Goal: Check status

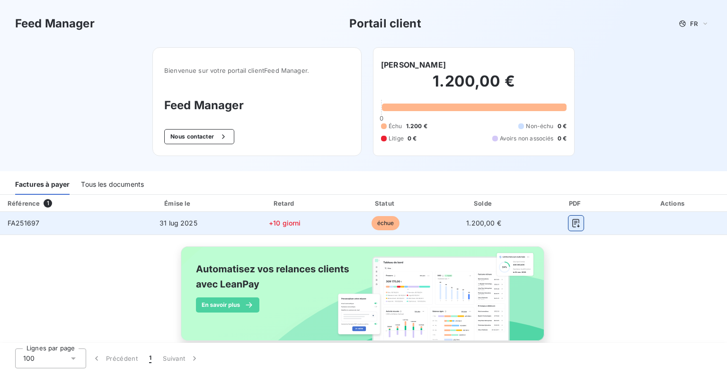
click at [572, 222] on icon "button" at bounding box center [575, 223] width 7 height 9
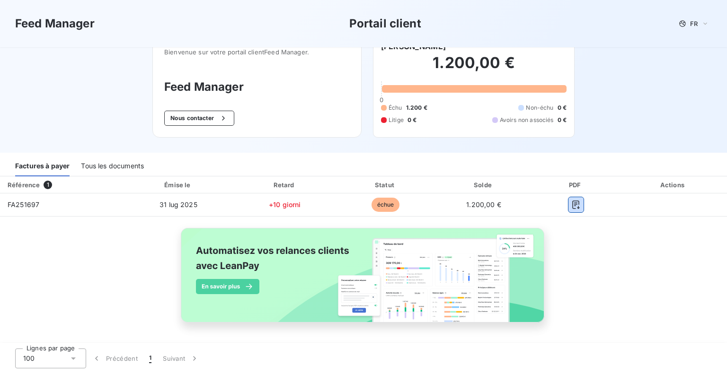
click at [109, 164] on div "Tous les documents" at bounding box center [112, 167] width 63 height 20
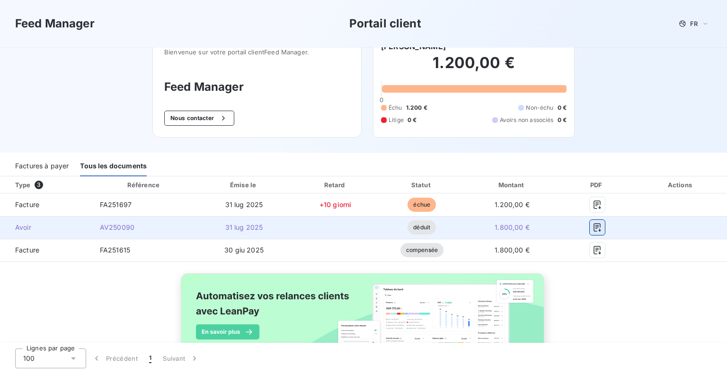
click at [593, 225] on icon "button" at bounding box center [596, 227] width 7 height 9
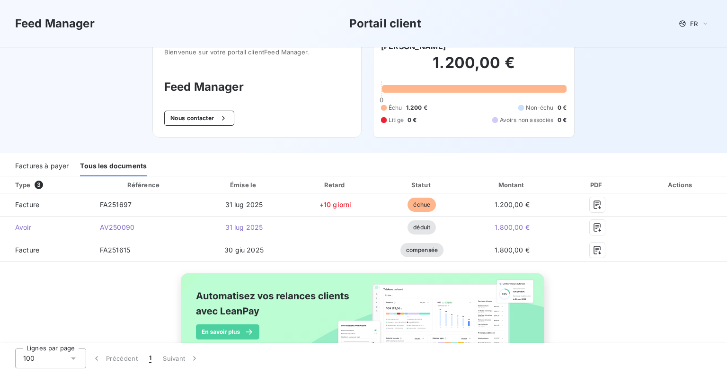
click at [706, 108] on div "Feed Manager Portail client FR Bienvenue sur votre portail client Feed Manager …" at bounding box center [363, 67] width 727 height 171
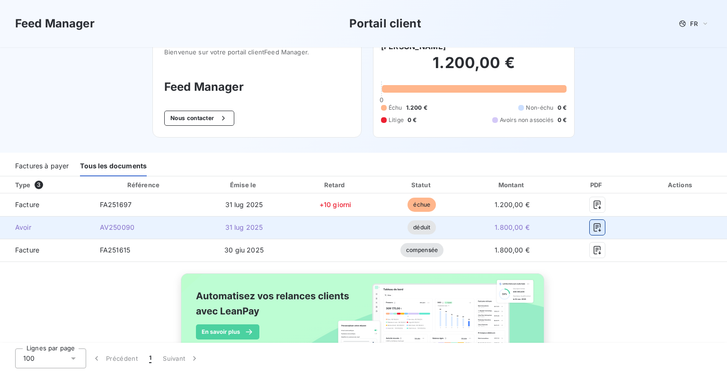
click at [590, 227] on button "button" at bounding box center [597, 227] width 15 height 15
click at [592, 227] on icon "button" at bounding box center [596, 227] width 9 height 9
click at [594, 229] on icon "button" at bounding box center [596, 227] width 9 height 9
click at [592, 225] on icon "button" at bounding box center [596, 227] width 9 height 9
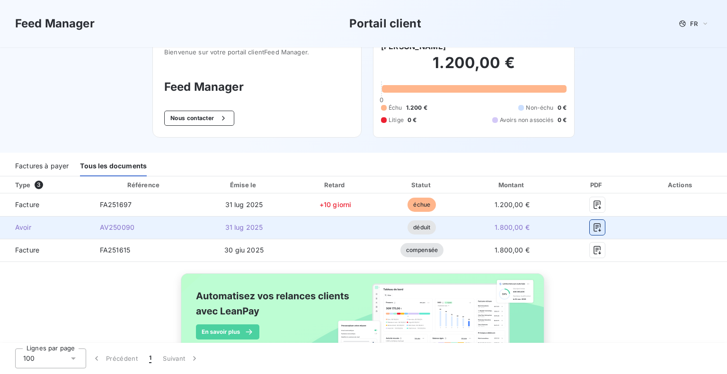
click at [592, 225] on icon "button" at bounding box center [596, 227] width 9 height 9
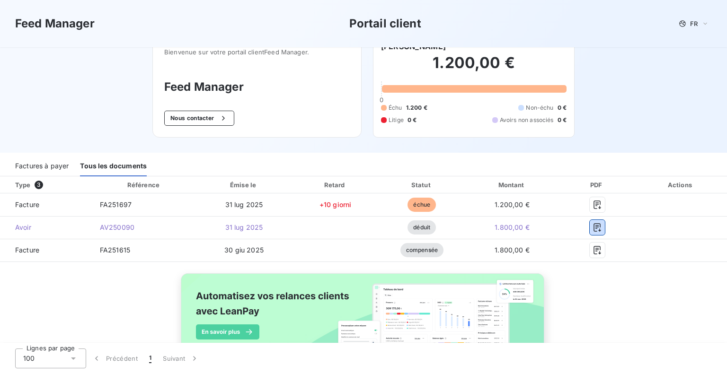
click at [40, 166] on div "Factures à payer" at bounding box center [41, 167] width 53 height 20
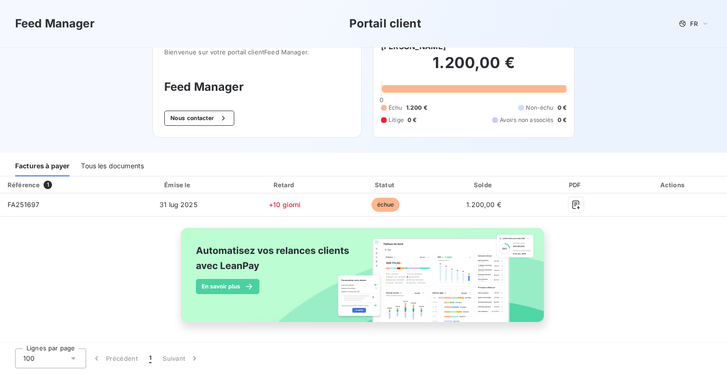
click at [108, 165] on div "Tous les documents" at bounding box center [112, 167] width 63 height 20
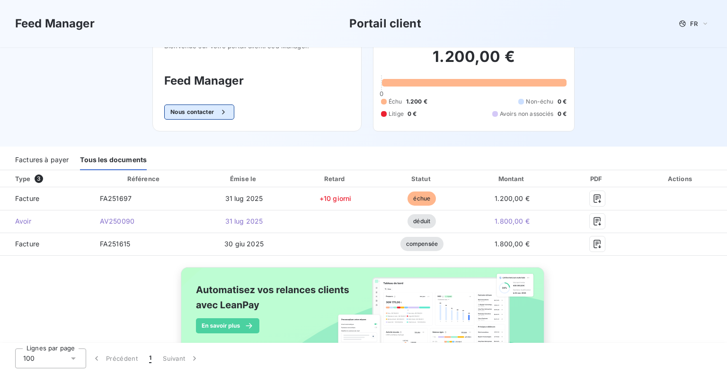
scroll to position [0, 0]
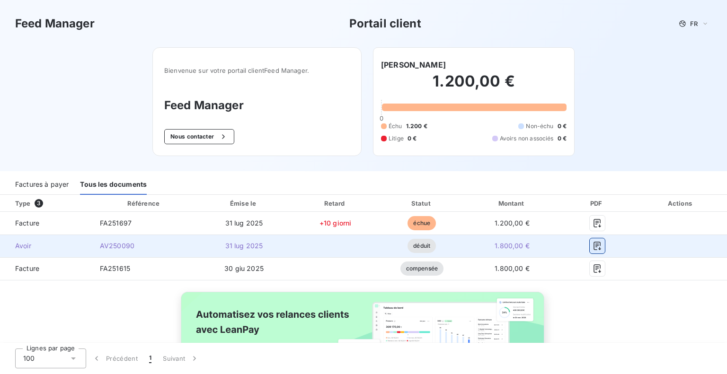
click at [593, 246] on icon "button" at bounding box center [596, 246] width 7 height 9
click at [592, 244] on icon "button" at bounding box center [596, 245] width 9 height 9
click at [552, 246] on td "1.800,00 €" at bounding box center [512, 246] width 95 height 23
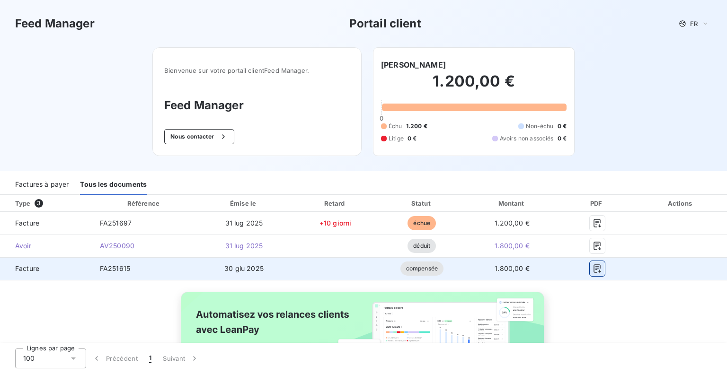
click at [594, 267] on icon "button" at bounding box center [596, 268] width 9 height 9
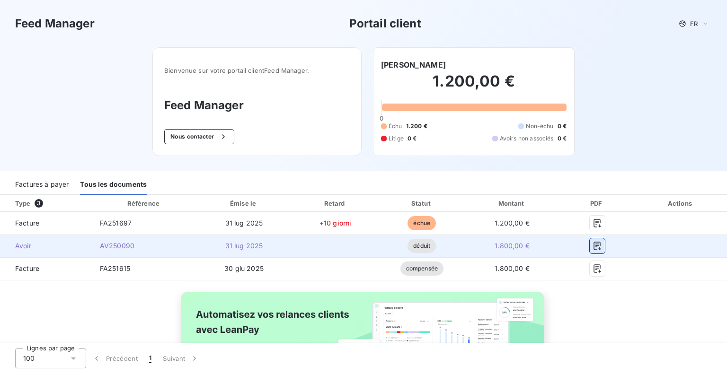
click at [593, 244] on icon "button" at bounding box center [596, 246] width 7 height 9
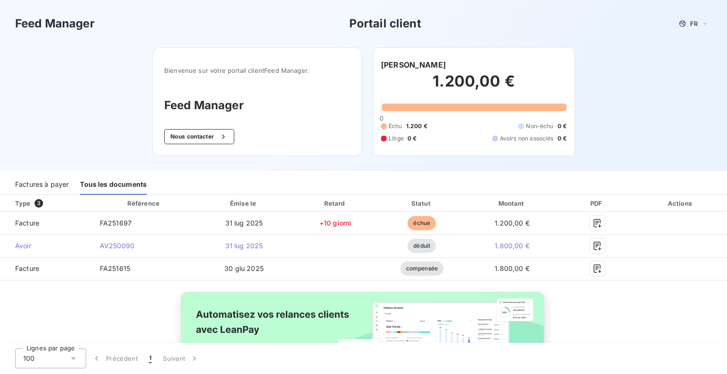
click at [594, 302] on div "Type 3 Référence Émise le Retard Statut Montant PDF Actions Facture FA251697 31…" at bounding box center [363, 301] width 727 height 213
